Goal: Information Seeking & Learning: Learn about a topic

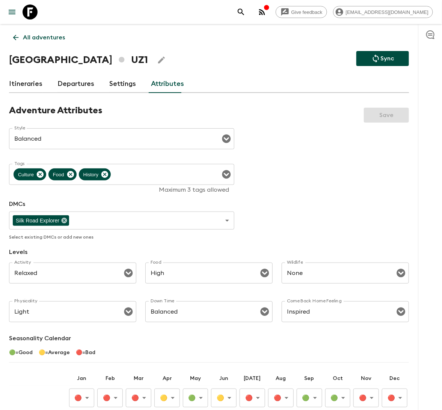
click at [65, 84] on link "Departures" at bounding box center [75, 84] width 37 height 18
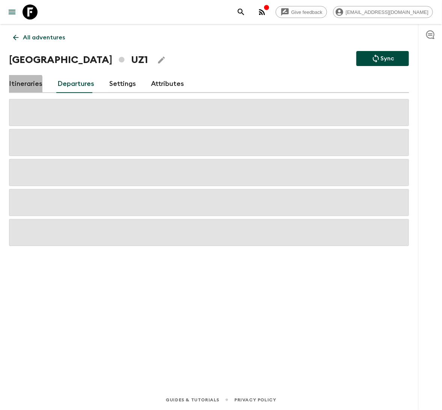
click at [21, 85] on link "Itineraries" at bounding box center [25, 84] width 33 height 18
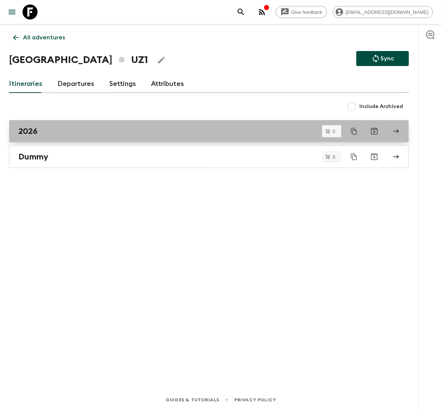
click at [131, 134] on div "2026" at bounding box center [201, 132] width 367 height 10
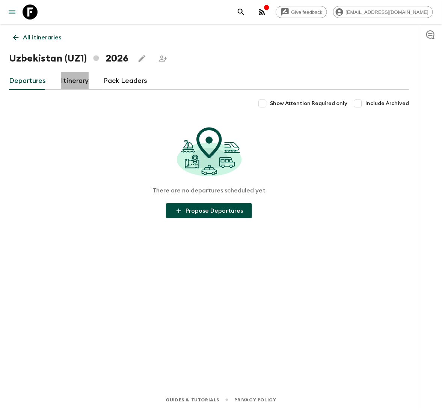
click at [69, 84] on link "Itinerary" at bounding box center [75, 81] width 28 height 18
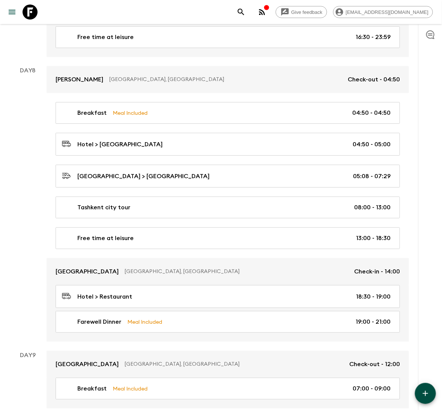
scroll to position [1702, 0]
